Goal: Information Seeking & Learning: Learn about a topic

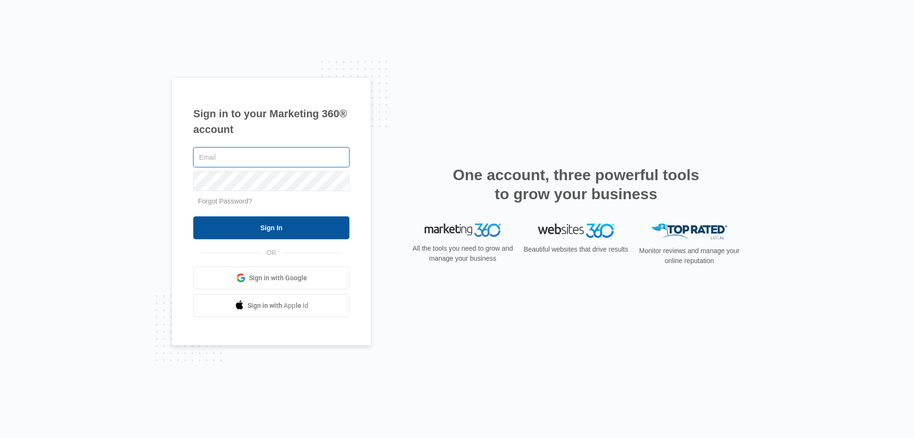
type input "[PERSON_NAME][EMAIL_ADDRESS][DOMAIN_NAME]"
click at [275, 226] on input "Sign In" at bounding box center [271, 227] width 156 height 23
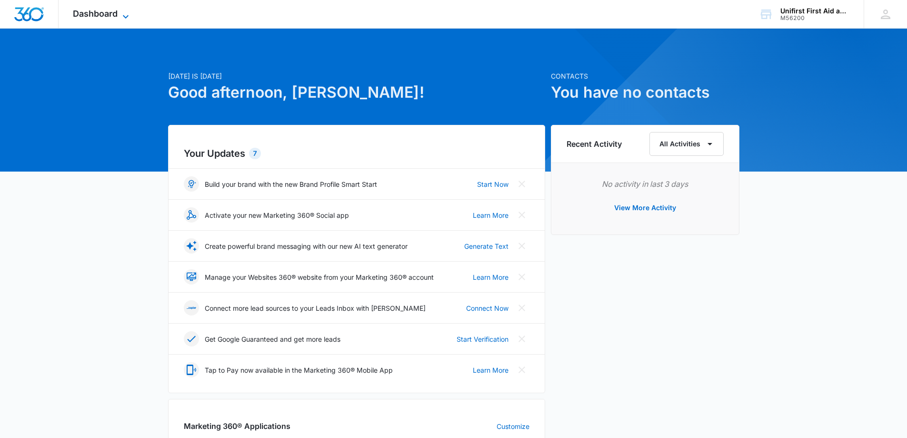
click at [105, 13] on span "Dashboard" at bounding box center [95, 14] width 45 height 10
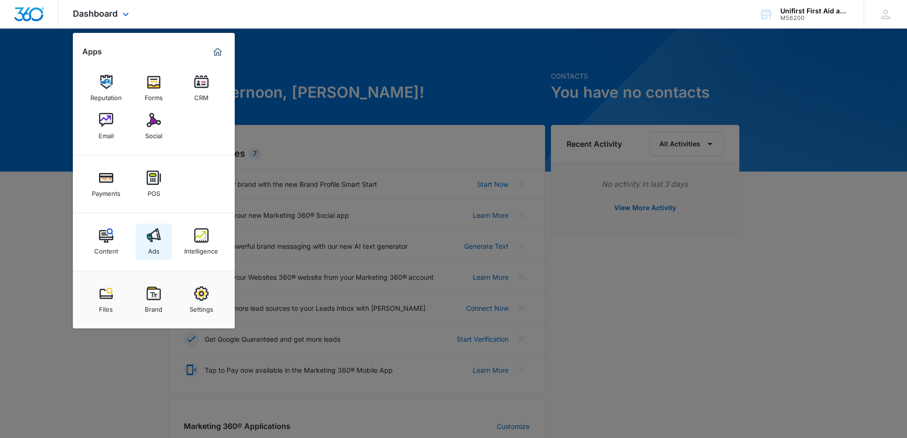
click at [153, 236] on img at bounding box center [154, 235] width 14 height 14
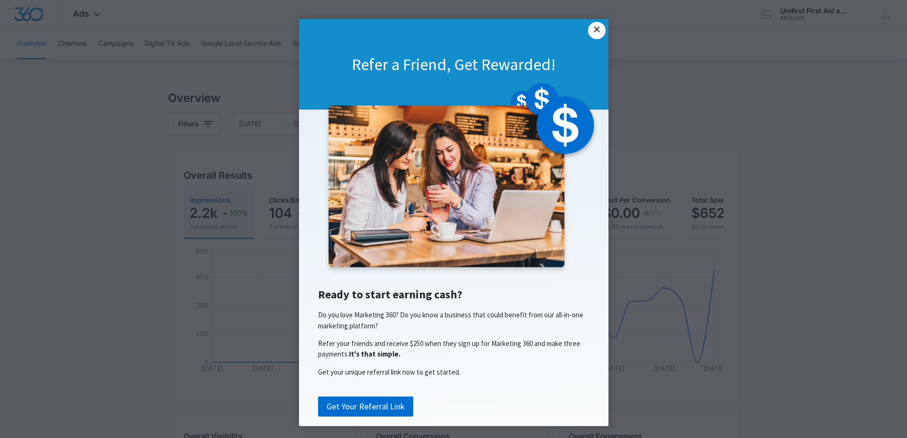
click at [595, 28] on link "×" at bounding box center [596, 30] width 17 height 17
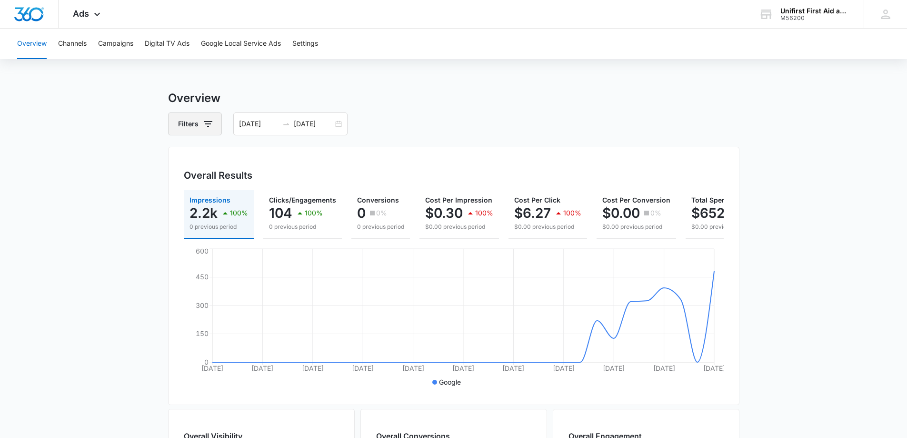
click at [210, 123] on icon "button" at bounding box center [207, 123] width 11 height 11
click at [202, 184] on div "Type" at bounding box center [234, 183] width 109 height 15
click at [285, 182] on icon "Show Type filters" at bounding box center [281, 183] width 11 height 11
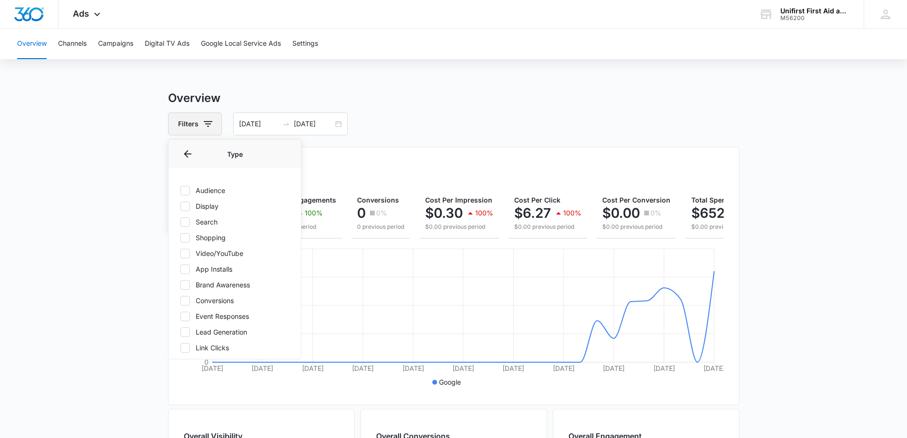
click at [202, 120] on icon "button" at bounding box center [207, 123] width 11 height 11
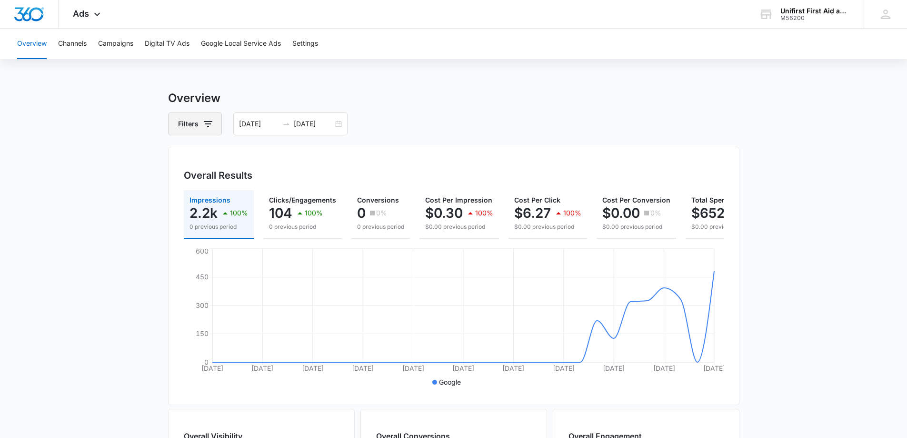
click at [206, 123] on icon "button" at bounding box center [208, 124] width 9 height 6
click at [280, 158] on icon "Show Channel filters" at bounding box center [281, 158] width 11 height 11
click at [184, 190] on icon at bounding box center [185, 190] width 9 height 9
click at [180, 190] on input "Google" at bounding box center [180, 190] width 0 height 0
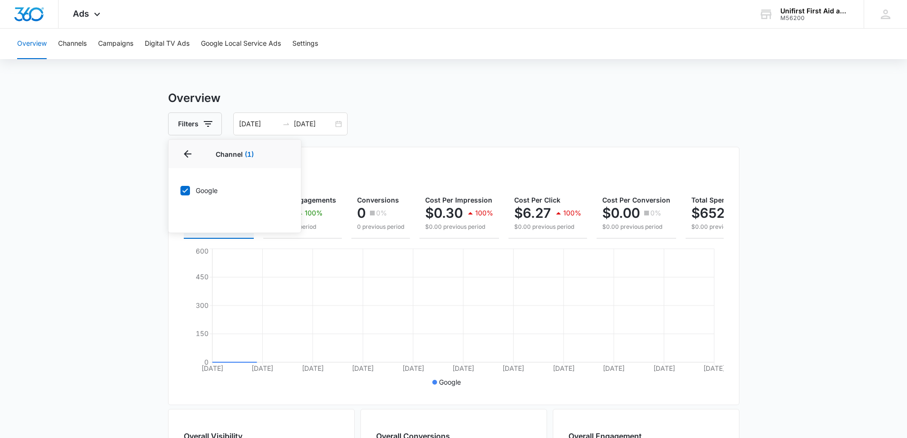
click at [184, 190] on icon at bounding box center [185, 190] width 9 height 9
click at [180, 190] on input "Google" at bounding box center [180, 190] width 0 height 0
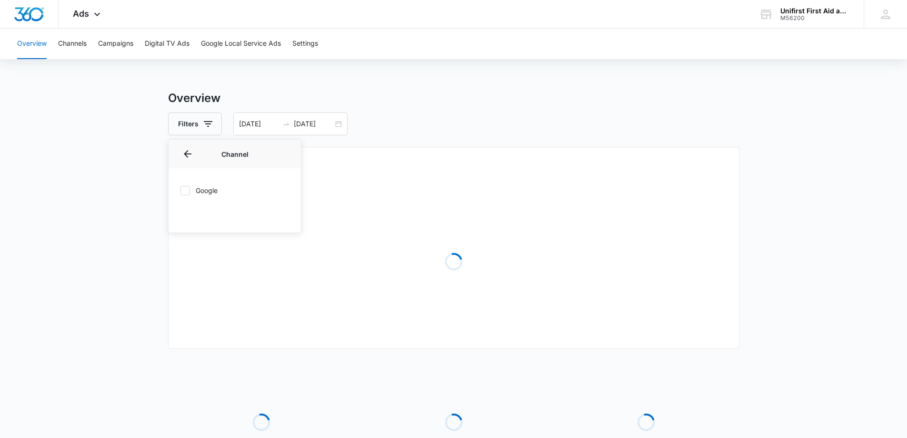
click at [185, 190] on icon at bounding box center [185, 190] width 9 height 9
click at [180, 190] on input "Google" at bounding box center [180, 190] width 0 height 0
checkbox input "true"
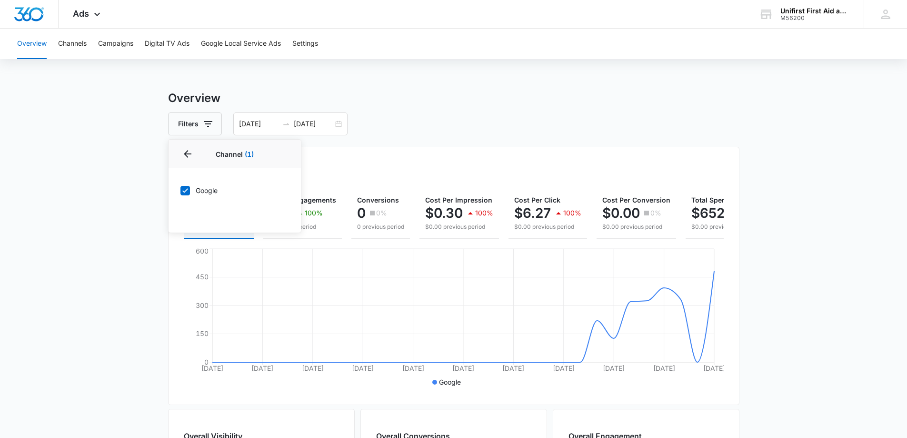
click at [491, 49] on div "Overview Channels Campaigns Digital TV Ads Google Local Service Ads Settings" at bounding box center [453, 44] width 884 height 30
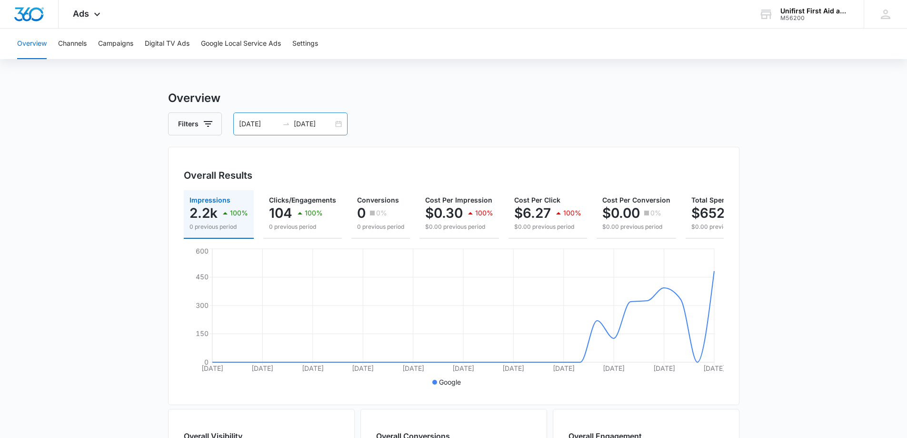
click at [338, 126] on div "[DATE] [DATE]" at bounding box center [290, 123] width 114 height 23
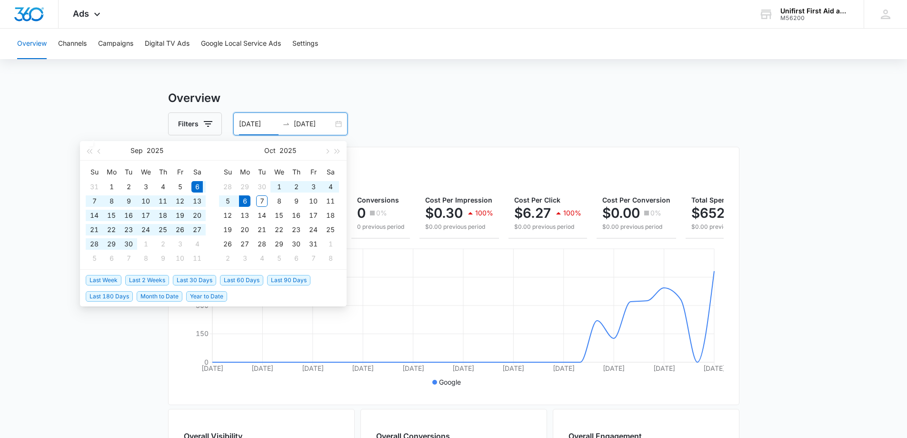
click at [283, 120] on icon "swap-right" at bounding box center [286, 124] width 8 height 8
type input "[DATE]"
click at [275, 185] on div "1" at bounding box center [278, 186] width 11 height 11
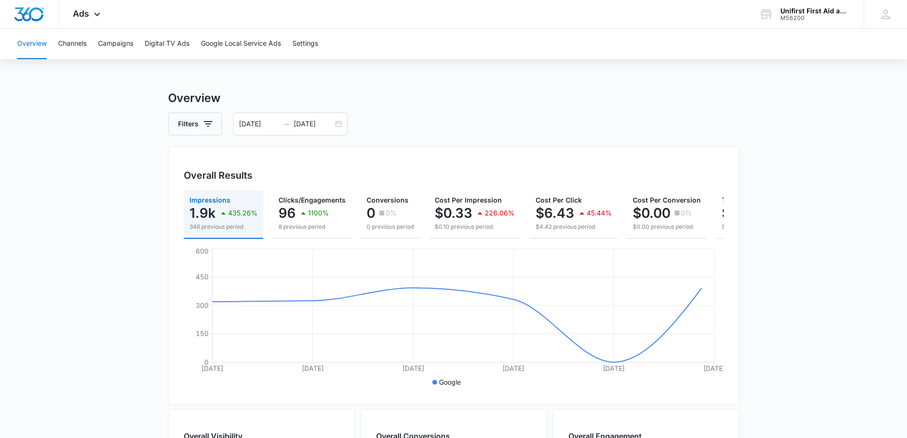
click at [373, 88] on div "Overview Channels Campaigns Digital TV Ads Google Local Service Ads Settings Ov…" at bounding box center [453, 401] width 907 height 745
click at [111, 42] on button "Campaigns" at bounding box center [115, 44] width 35 height 30
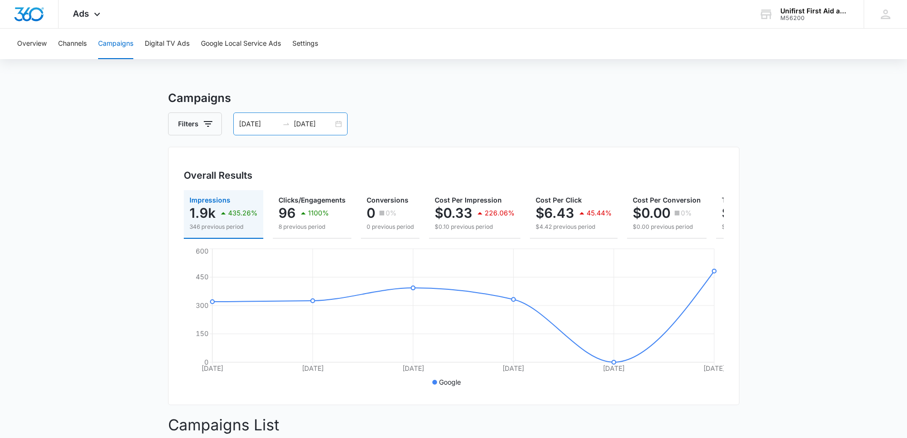
click at [277, 126] on input "[DATE]" at bounding box center [259, 124] width 40 height 10
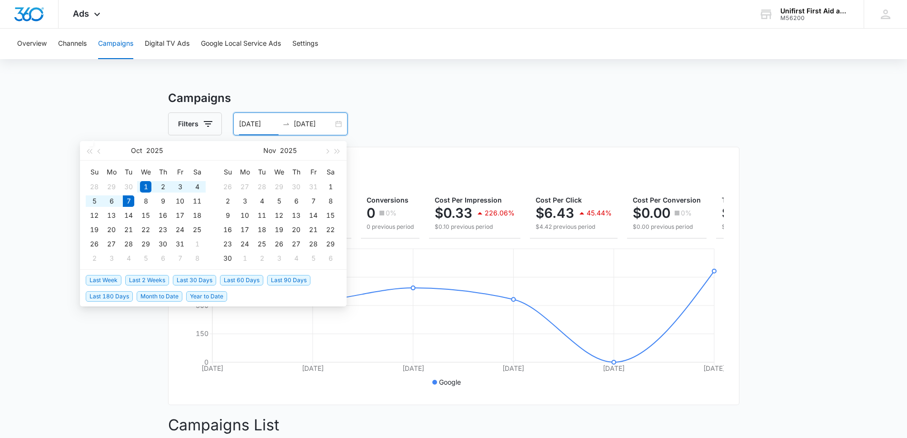
click at [188, 278] on span "Last 30 Days" at bounding box center [194, 280] width 43 height 10
type input "[DATE]"
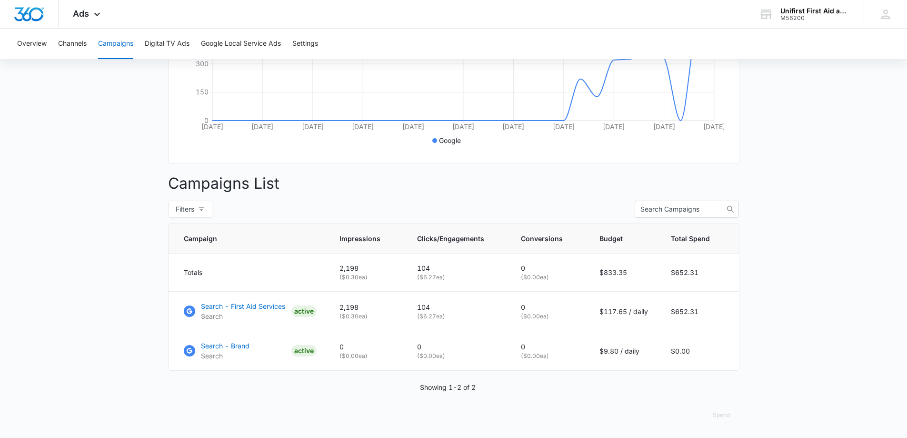
scroll to position [249, 0]
click at [239, 345] on p "Search - Brand" at bounding box center [225, 345] width 49 height 10
